Goal: Register for event/course

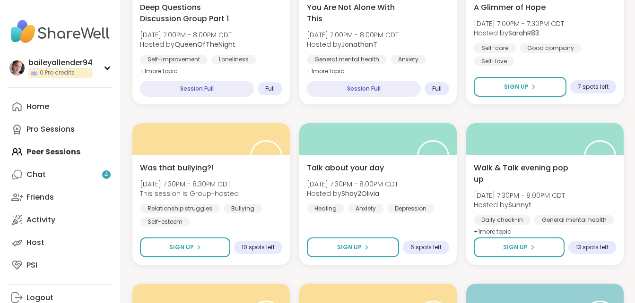
scroll to position [489, 0]
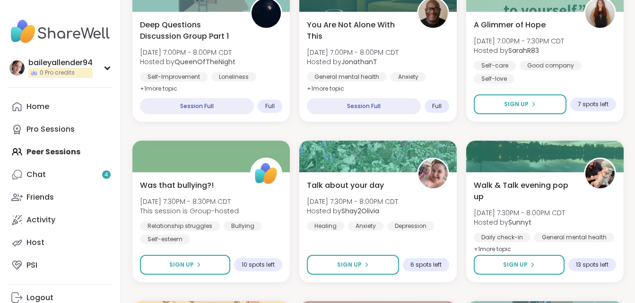
scroll to position [479, 0]
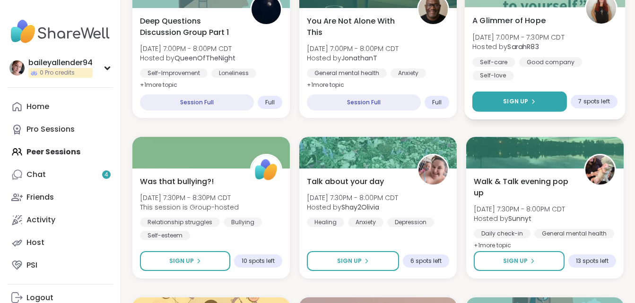
click at [530, 106] on button "Sign Up" at bounding box center [519, 102] width 95 height 20
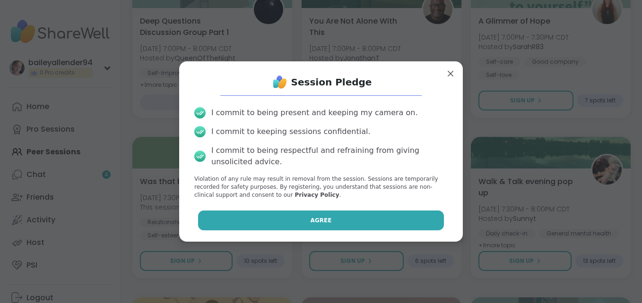
click at [311, 226] on button "Agree" at bounding box center [321, 221] width 246 height 20
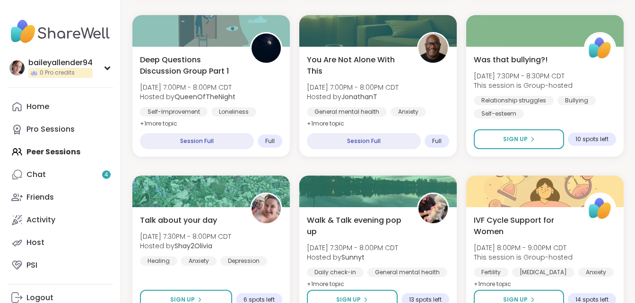
scroll to position [444, 0]
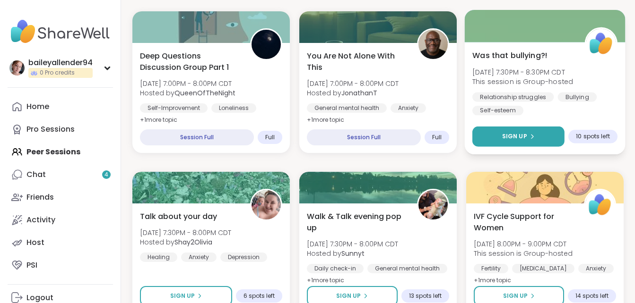
click at [521, 132] on span "Sign Up" at bounding box center [514, 136] width 25 height 9
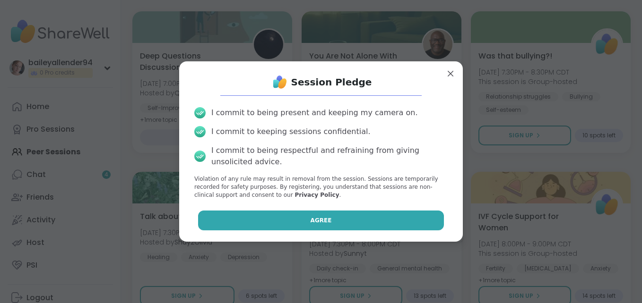
click at [360, 218] on button "Agree" at bounding box center [321, 221] width 246 height 20
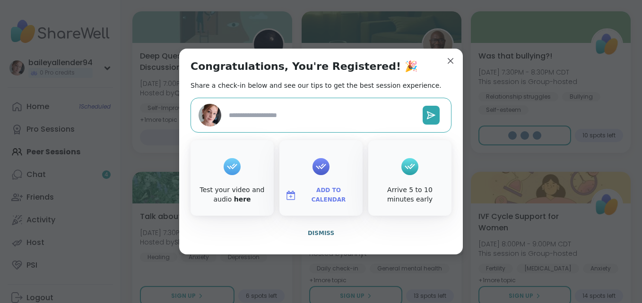
type textarea "*"
click at [316, 236] on span "Dismiss" at bounding box center [321, 233] width 26 height 7
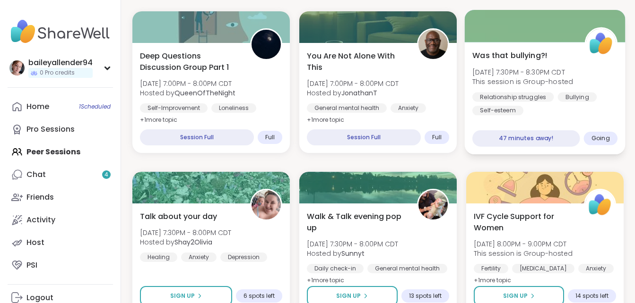
click at [589, 92] on div "Bullying" at bounding box center [577, 96] width 39 height 9
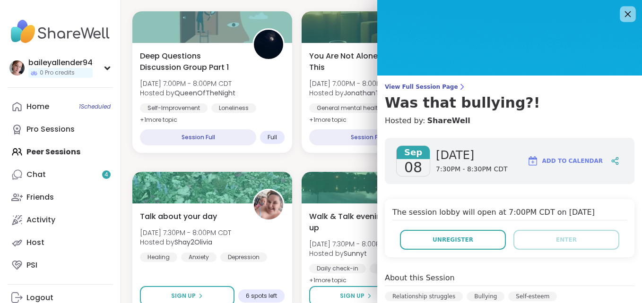
click at [622, 14] on icon at bounding box center [628, 14] width 12 height 12
